Goal: Information Seeking & Learning: Learn about a topic

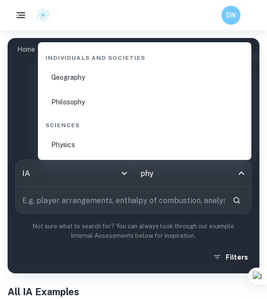
click at [104, 148] on li "Physics" at bounding box center [145, 144] width 206 height 23
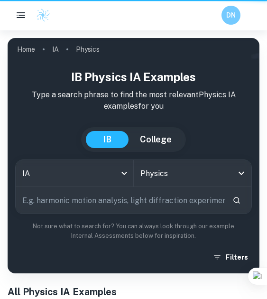
click at [114, 201] on input "text" at bounding box center [120, 200] width 209 height 27
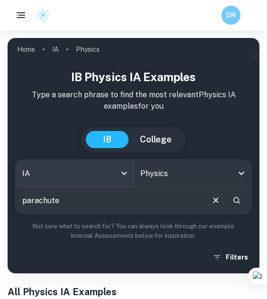
type input "parachute"
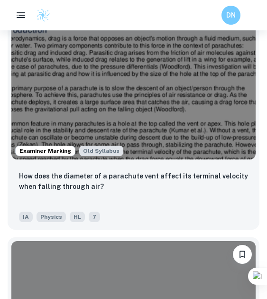
scroll to position [412, 0]
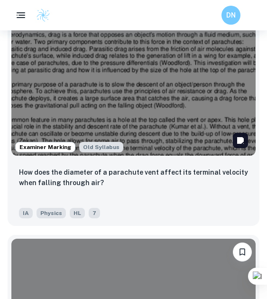
click at [141, 154] on img at bounding box center [133, 63] width 244 height 183
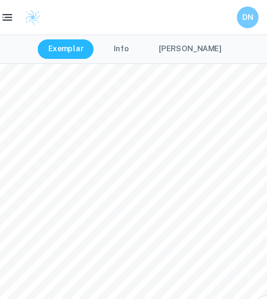
scroll to position [1237, 0]
